Goal: Find specific page/section: Find specific page/section

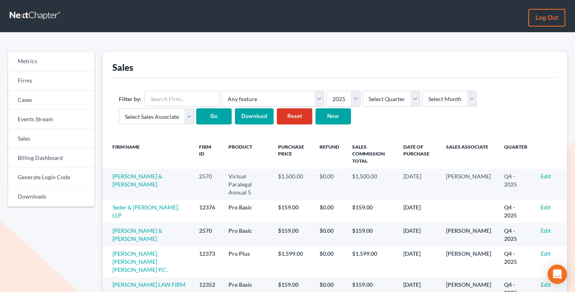
scroll to position [11, 0]
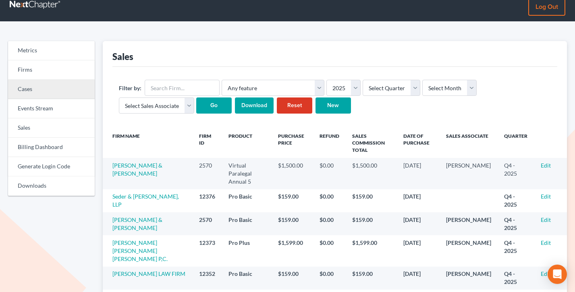
click at [38, 92] on link "Cases" at bounding box center [51, 89] width 87 height 19
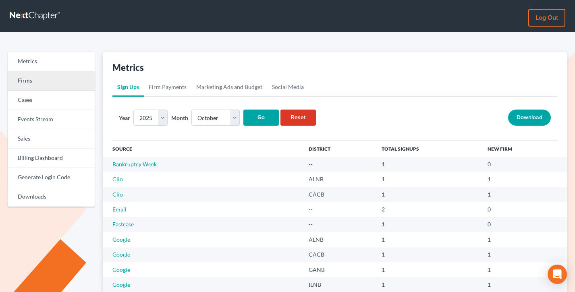
click at [49, 84] on link "Firms" at bounding box center [51, 80] width 87 height 19
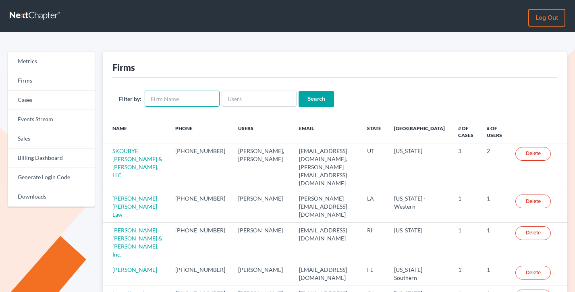
click at [188, 102] on input "text" at bounding box center [182, 99] width 75 height 16
type input "macleith"
click at [299, 91] on input "Search" at bounding box center [316, 99] width 35 height 16
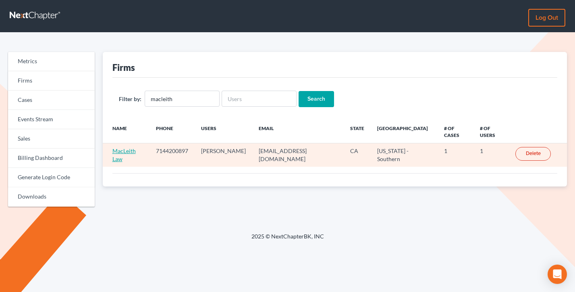
click at [125, 152] on link "MacLeith Law" at bounding box center [124, 155] width 23 height 15
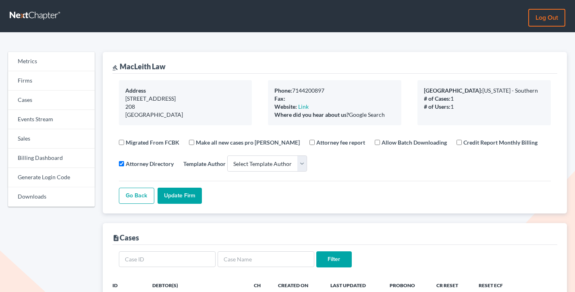
select select
click at [31, 78] on link "Firms" at bounding box center [51, 80] width 87 height 19
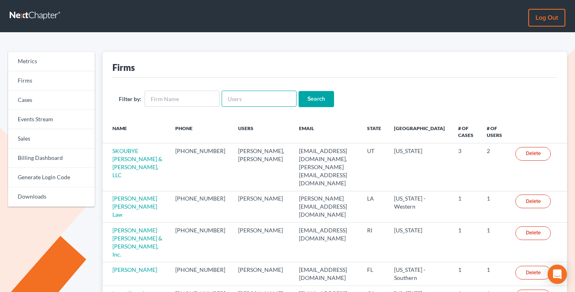
click at [235, 98] on input "text" at bounding box center [259, 99] width 75 height 16
paste input "morgan@teaguelawassociates.com"
type input "morgan@teaguelawassociates.com"
click at [299, 91] on input "Search" at bounding box center [316, 99] width 35 height 16
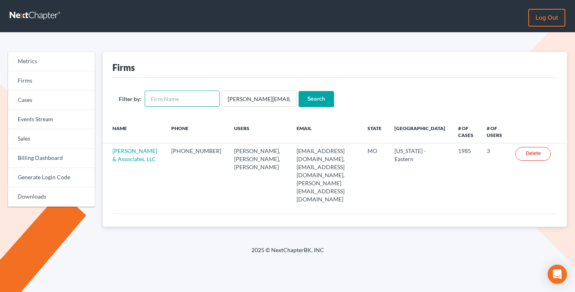
click at [180, 98] on input "text" at bounding box center [182, 99] width 75 height 16
paste input "[PERSON_NAME]"
type input "[PERSON_NAME]"
click at [265, 100] on input "[PERSON_NAME][EMAIL_ADDRESS][DOMAIN_NAME]" at bounding box center [259, 99] width 75 height 16
click at [265, 99] on input "[PERSON_NAME][EMAIL_ADDRESS][DOMAIN_NAME]" at bounding box center [259, 99] width 75 height 16
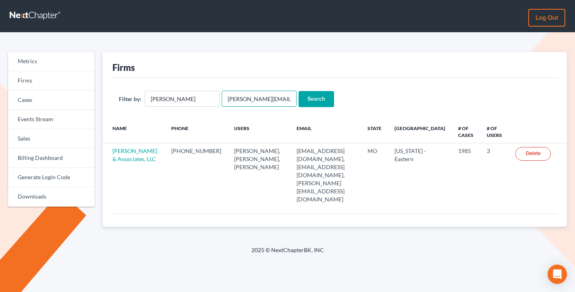
click at [265, 99] on input "[PERSON_NAME][EMAIL_ADDRESS][DOMAIN_NAME]" at bounding box center [259, 99] width 75 height 16
click at [299, 91] on input "Search" at bounding box center [316, 99] width 35 height 16
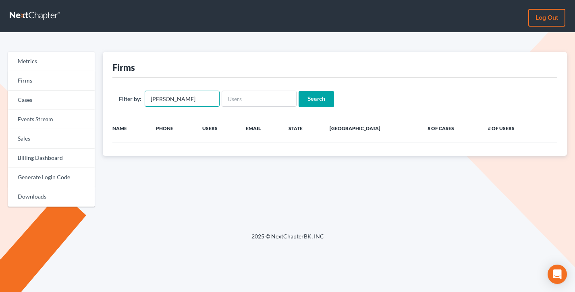
drag, startPoint x: 172, startPoint y: 98, endPoint x: 138, endPoint y: 99, distance: 33.5
click at [138, 99] on div "Filter by: [PERSON_NAME]" at bounding box center [169, 99] width 101 height 16
type input "[PERSON_NAME]"
click at [299, 91] on input "Search" at bounding box center [316, 99] width 35 height 16
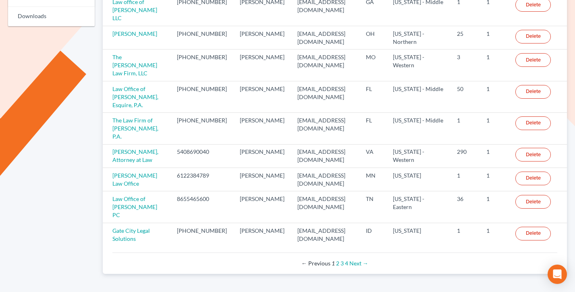
scroll to position [181, 0]
click at [336, 259] on link "2" at bounding box center [337, 262] width 3 height 7
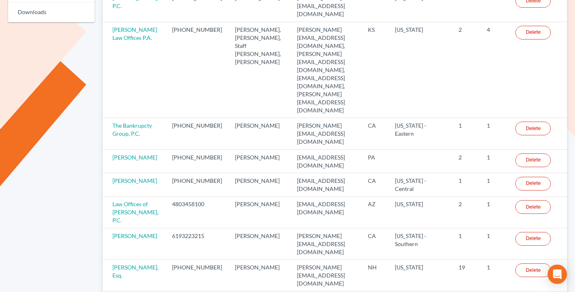
scroll to position [186, 0]
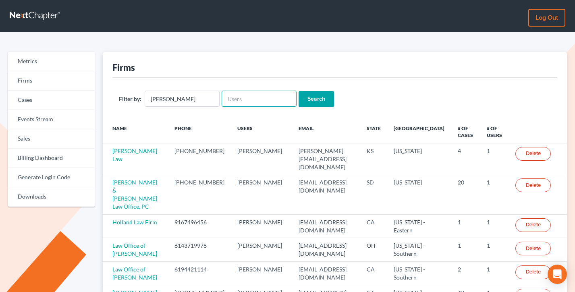
click at [245, 95] on input "text" at bounding box center [259, 99] width 75 height 16
paste input "[EMAIL_ADDRESS][DOMAIN_NAME]"
type input "[EMAIL_ADDRESS][DOMAIN_NAME]"
click at [186, 102] on input "[PERSON_NAME]" at bounding box center [182, 99] width 75 height 16
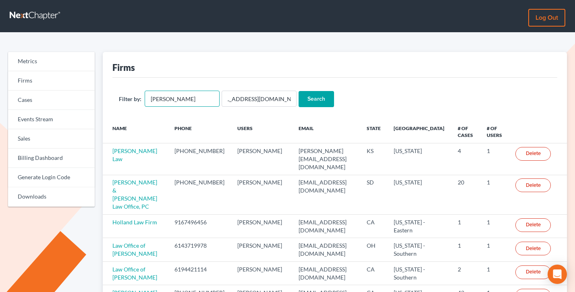
scroll to position [0, 0]
click at [186, 102] on input "[PERSON_NAME]" at bounding box center [182, 99] width 75 height 16
click at [299, 91] on input "Search" at bounding box center [316, 99] width 35 height 16
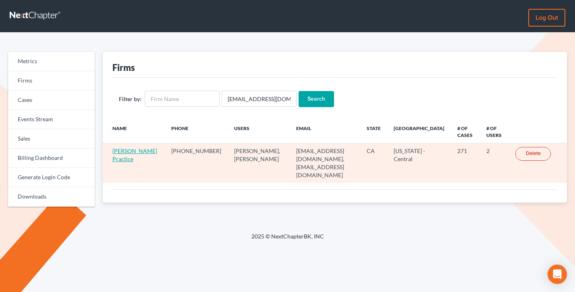
click at [120, 156] on link "[PERSON_NAME] Practice" at bounding box center [135, 155] width 45 height 15
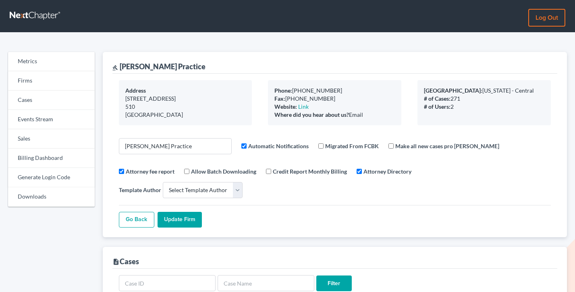
select select
click at [56, 88] on link "Firms" at bounding box center [51, 80] width 87 height 19
select select
click at [36, 77] on link "Firms" at bounding box center [51, 80] width 87 height 19
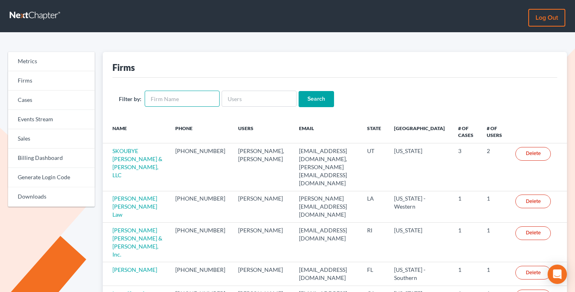
click at [170, 103] on input "text" at bounding box center [182, 99] width 75 height 16
type input "[PERSON_NAME]"
click at [299, 91] on input "Search" at bounding box center [316, 99] width 35 height 16
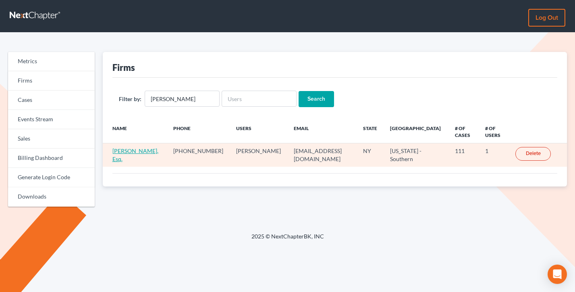
click at [117, 151] on link "[PERSON_NAME], Esq." at bounding box center [136, 155] width 46 height 15
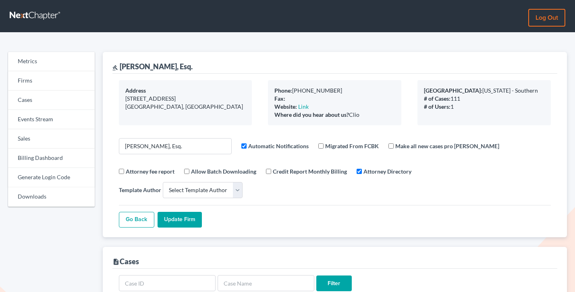
select select
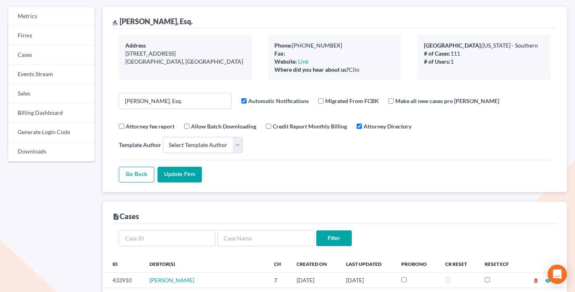
scroll to position [29, 0]
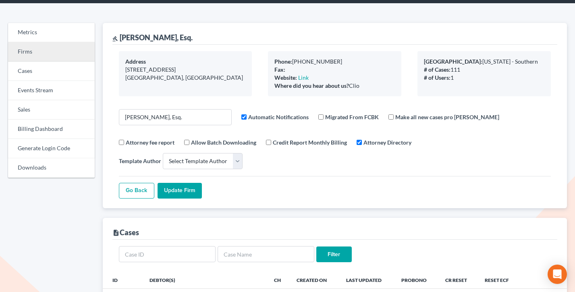
click at [39, 54] on link "Firms" at bounding box center [51, 51] width 87 height 19
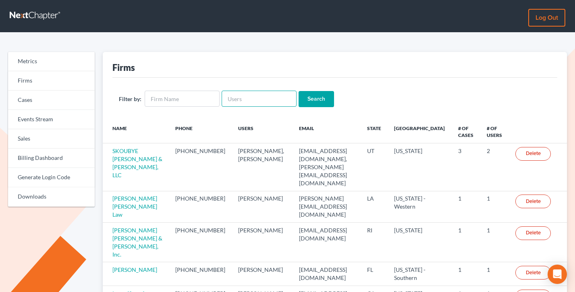
click at [242, 100] on input "text" at bounding box center [259, 99] width 75 height 16
type input "v"
click at [299, 91] on input "Search" at bounding box center [316, 99] width 35 height 16
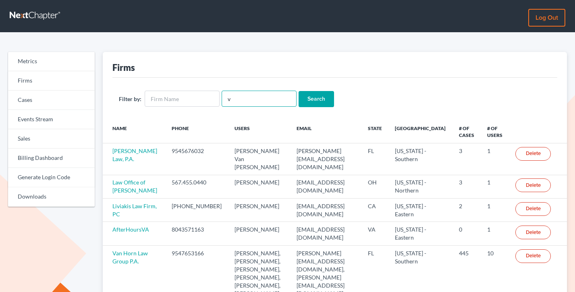
click at [242, 100] on input "v" at bounding box center [259, 99] width 75 height 16
paste input "[EMAIL_ADDRESS][DOMAIN_NAME]"
type input "[EMAIL_ADDRESS][DOMAIN_NAME]"
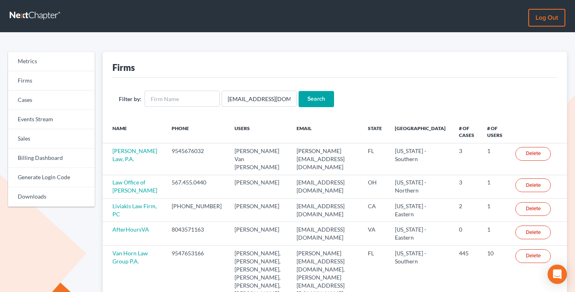
click at [306, 102] on input "Search" at bounding box center [316, 99] width 35 height 16
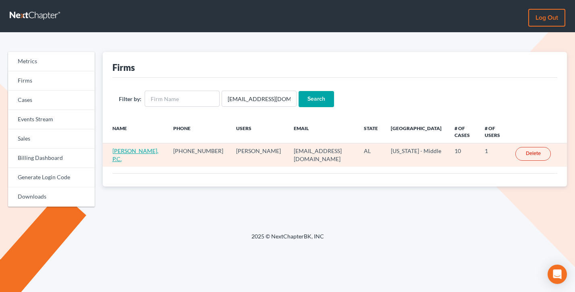
click at [130, 148] on link "[PERSON_NAME], P.C." at bounding box center [136, 155] width 46 height 15
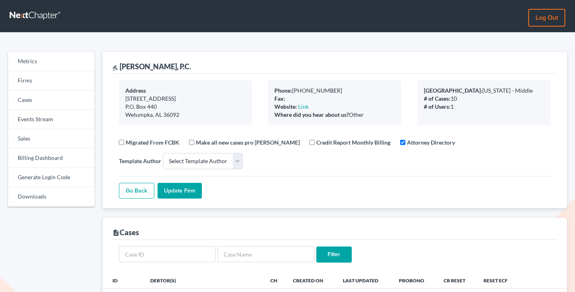
select select
click at [44, 81] on link "Firms" at bounding box center [51, 80] width 87 height 19
